Goal: Task Accomplishment & Management: Use online tool/utility

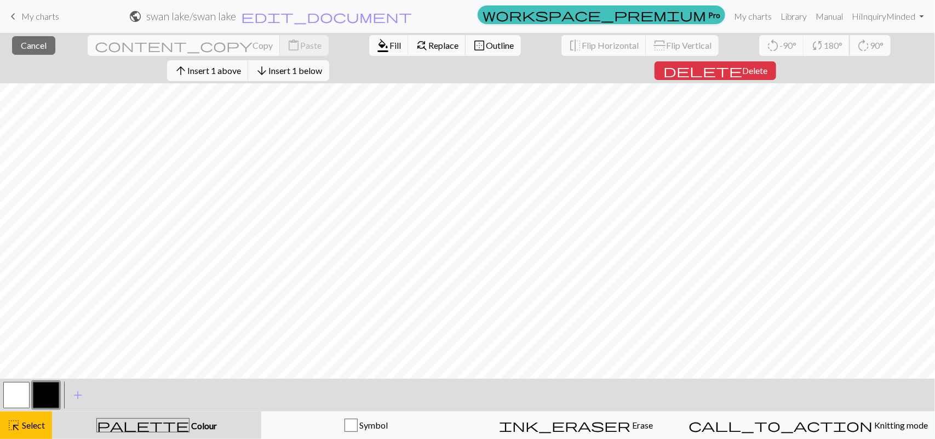
click at [824, 47] on span "180°" at bounding box center [833, 45] width 19 height 10
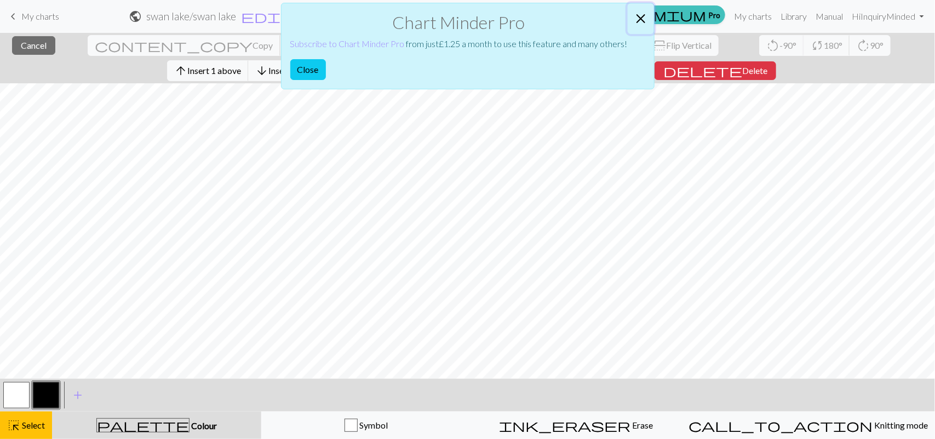
click at [643, 15] on button "Close" at bounding box center [641, 18] width 26 height 31
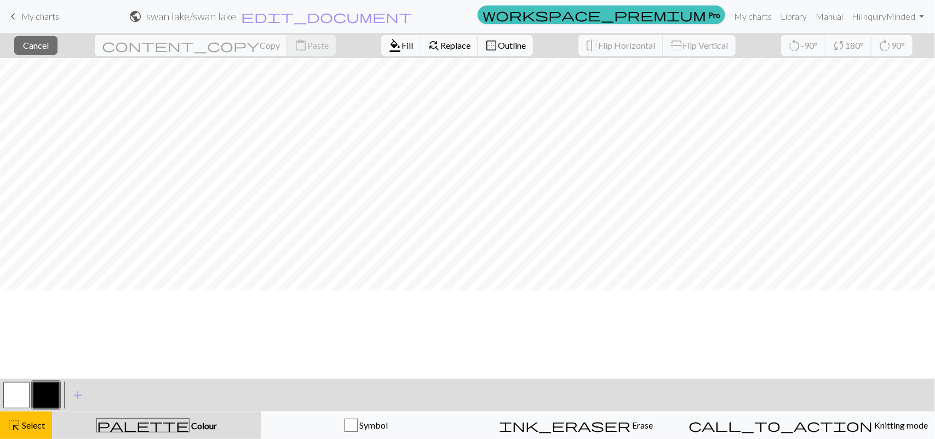
scroll to position [97, 0]
click at [498, 45] on span "Outline" at bounding box center [512, 45] width 28 height 10
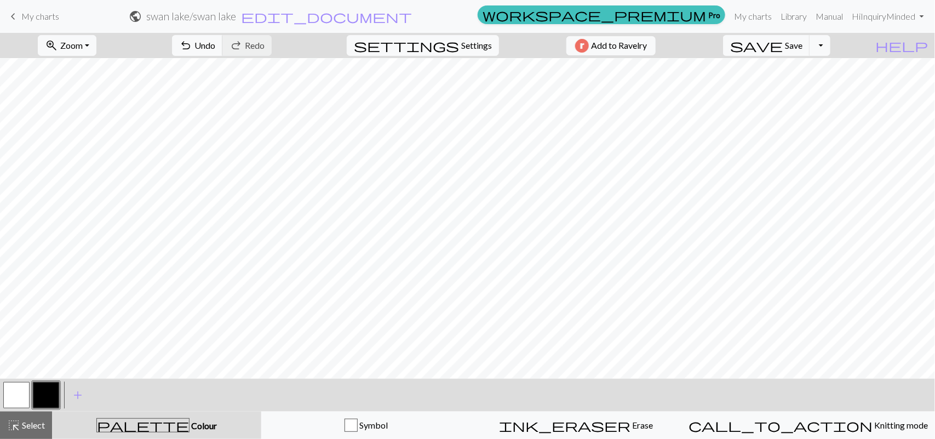
click at [410, 42] on div "zoom_in Zoom Zoom Fit all Fit width Fit height 50% 100% 150% 200% undo Undo Und…" at bounding box center [434, 45] width 868 height 25
click at [190, 423] on span "Colour" at bounding box center [203, 425] width 27 height 10
click at [14, 394] on button "button" at bounding box center [16, 395] width 26 height 26
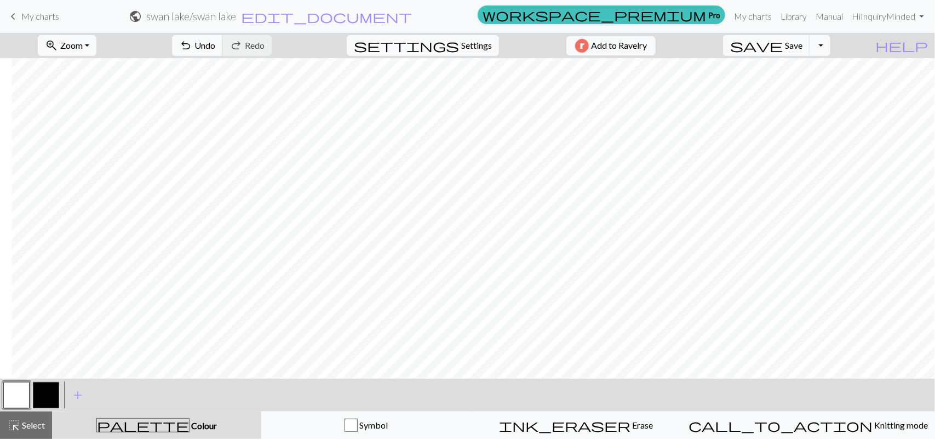
drag, startPoint x: 792, startPoint y: 379, endPoint x: 713, endPoint y: 379, distance: 78.9
click at [713, 379] on div "< > add Add a colour" at bounding box center [467, 395] width 935 height 33
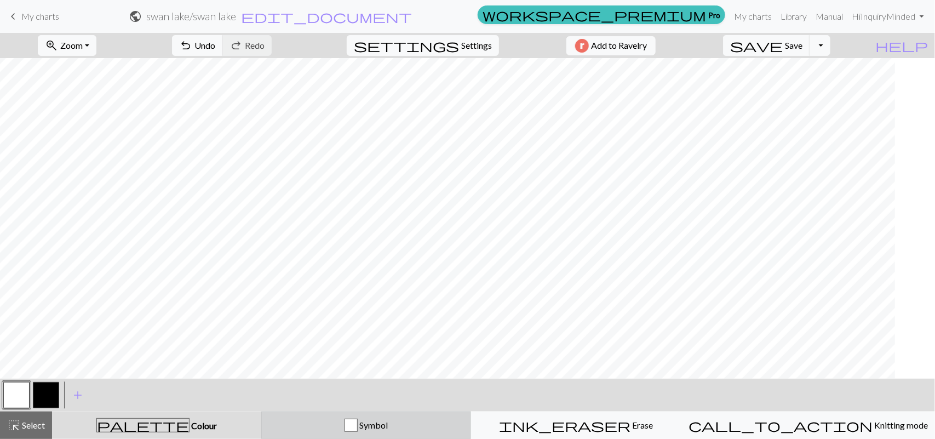
scroll to position [0, 75]
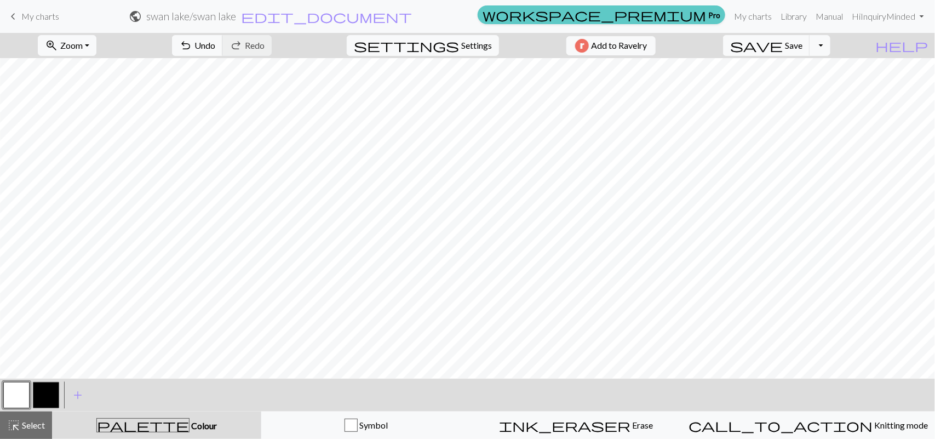
click at [706, 15] on link "workspace_premium Pro" at bounding box center [602, 14] width 248 height 19
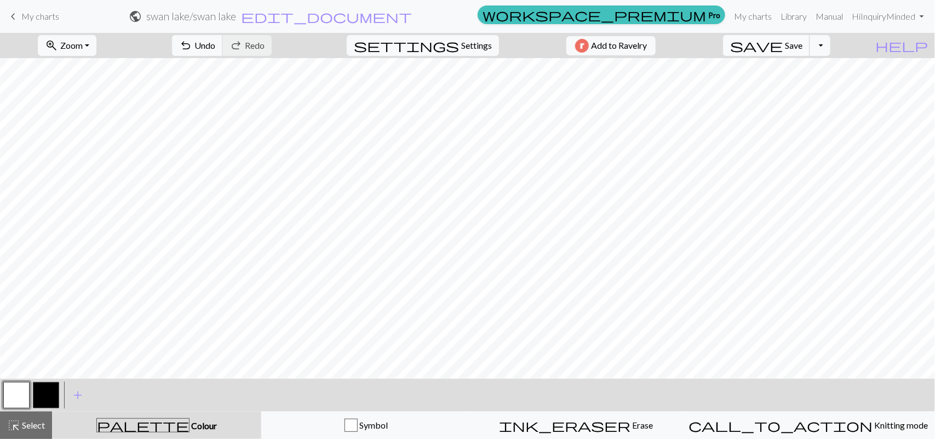
click at [803, 44] on span "Save" at bounding box center [794, 45] width 18 height 10
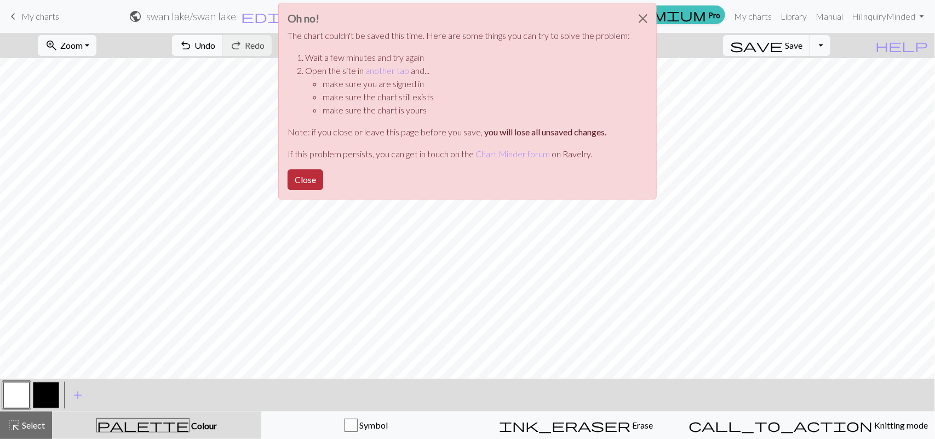
click at [305, 171] on button "Close" at bounding box center [306, 179] width 36 height 21
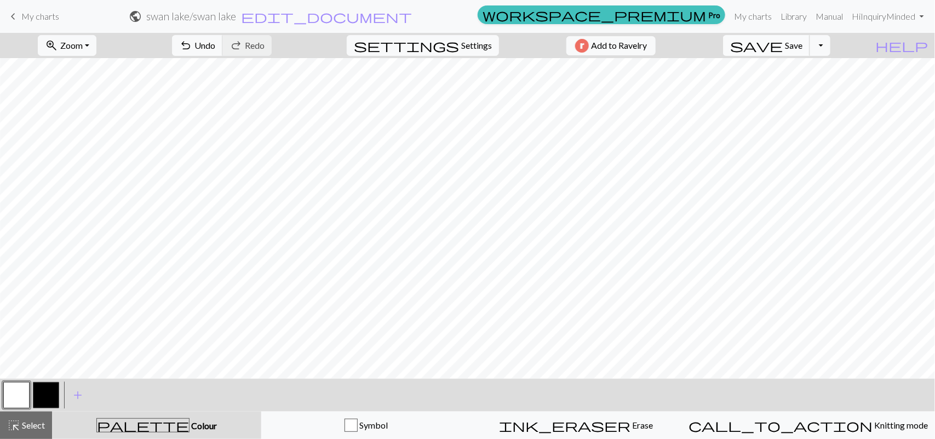
click at [783, 39] on span "save" at bounding box center [756, 45] width 53 height 15
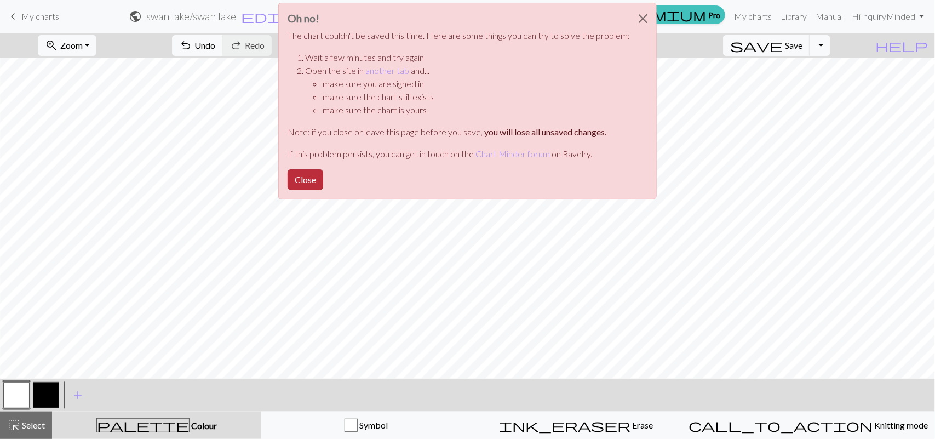
click at [310, 170] on button "Close" at bounding box center [306, 179] width 36 height 21
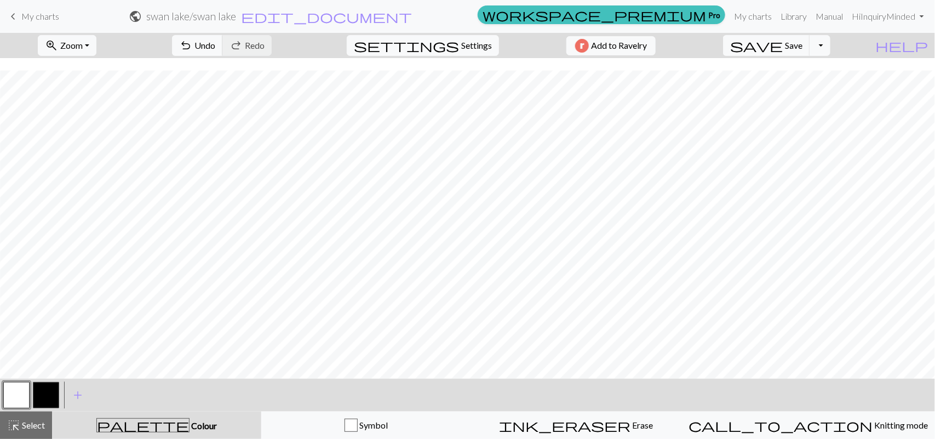
scroll to position [166, 75]
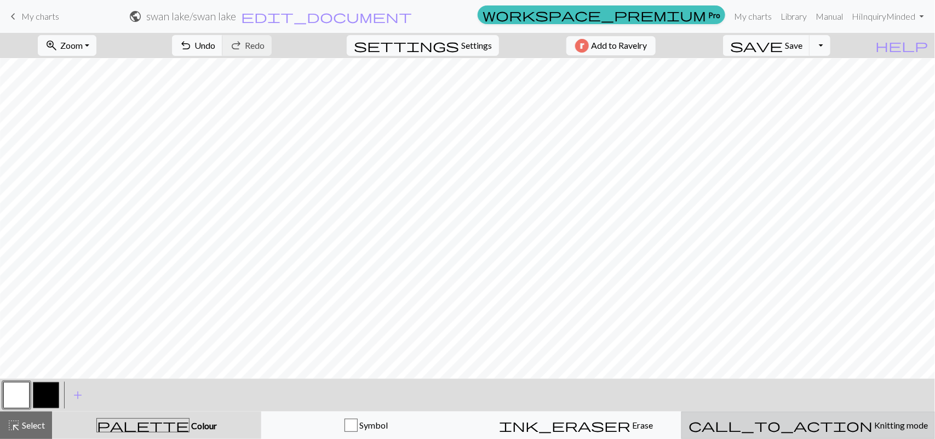
click at [873, 425] on span "Knitting mode" at bounding box center [900, 425] width 55 height 10
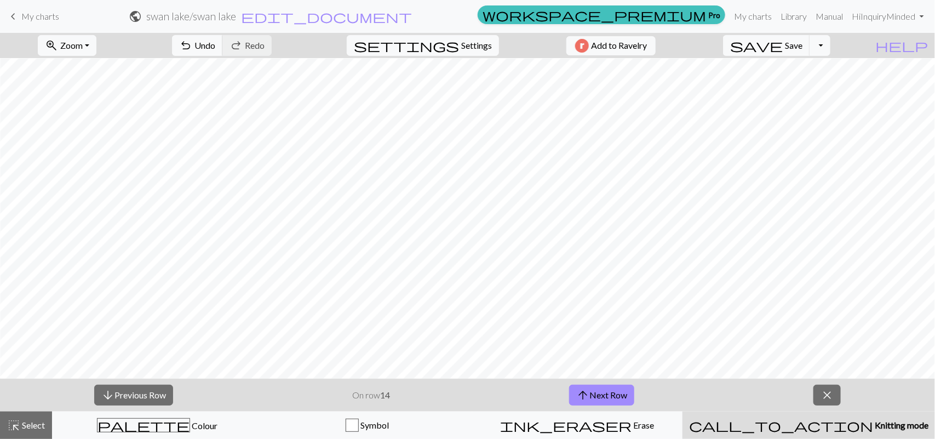
scroll to position [111, 935]
